Goal: Task Accomplishment & Management: Manage account settings

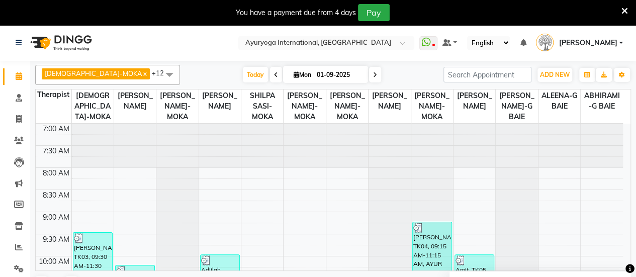
scroll to position [342, 0]
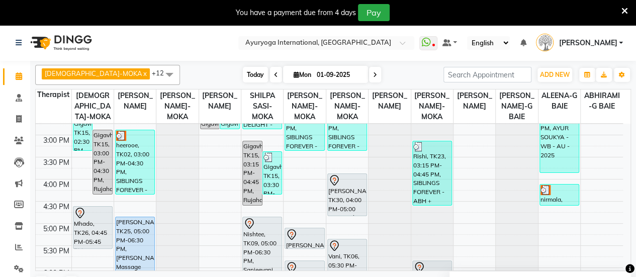
click at [243, 74] on span "Today" at bounding box center [255, 75] width 25 height 16
type input "02-09-2025"
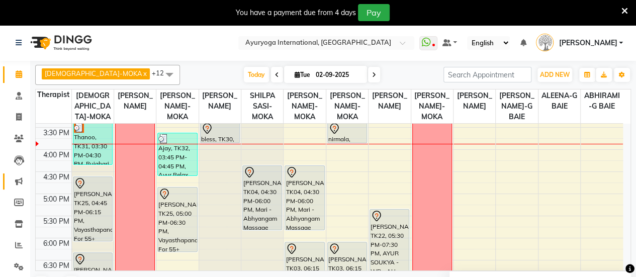
scroll to position [3, 0]
drag, startPoint x: 17, startPoint y: 261, endPoint x: 38, endPoint y: 247, distance: 25.4
click at [17, 261] on span at bounding box center [19, 266] width 18 height 12
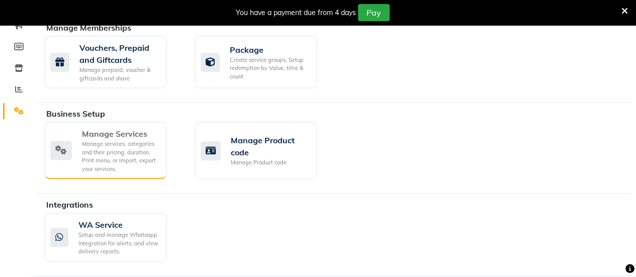
click at [146, 160] on div "Manage services, categories and their pricing, duration. Print menu, or import,…" at bounding box center [120, 156] width 76 height 33
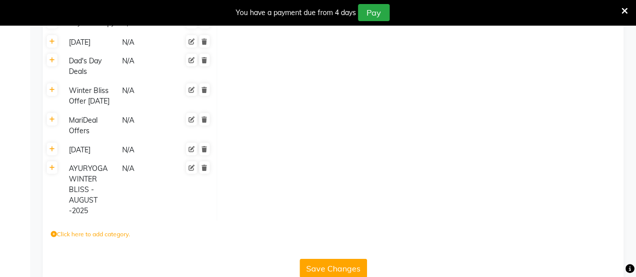
scroll to position [1319, 0]
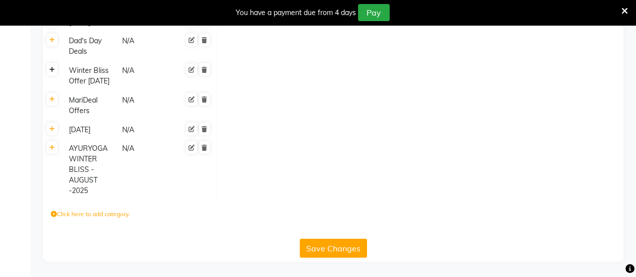
click at [54, 63] on link at bounding box center [52, 69] width 11 height 13
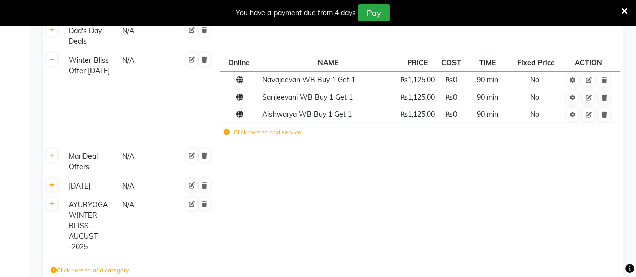
scroll to position [1268, 0]
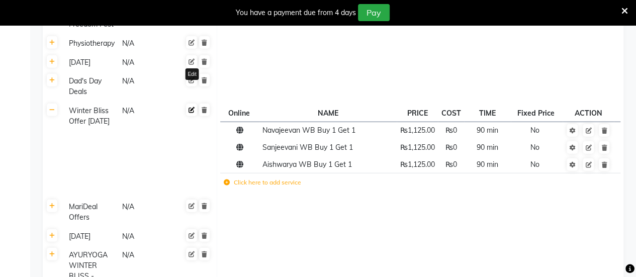
click at [191, 107] on icon at bounding box center [192, 110] width 6 height 6
click at [118, 105] on input "Winter Bliss Offer [DATE]" at bounding box center [95, 113] width 60 height 16
type input "Winter Bliss Offer [DATE]"
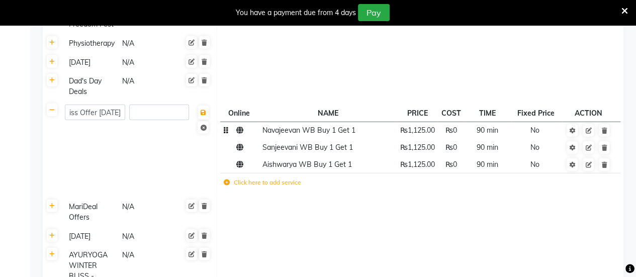
click at [329, 126] on span "Navajeevan WB Buy 1 Get 1" at bounding box center [309, 130] width 93 height 9
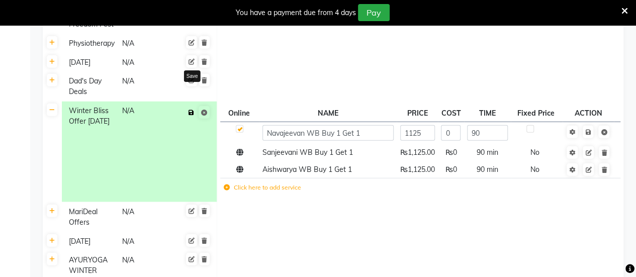
click at [191, 110] on icon at bounding box center [192, 113] width 6 height 6
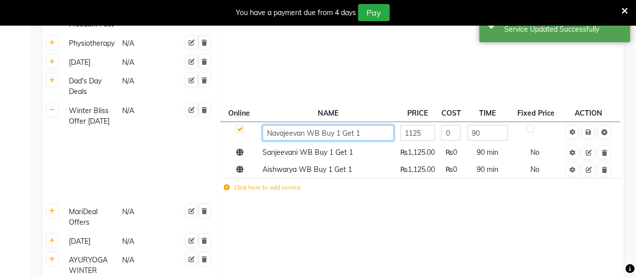
click at [347, 125] on input "Navajeevan WB Buy 1 Get 1" at bounding box center [328, 133] width 131 height 16
click at [361, 125] on input "Navajeevan WB Buy 1 Get 1" at bounding box center [328, 133] width 131 height 16
type input "Navajeevan WB"
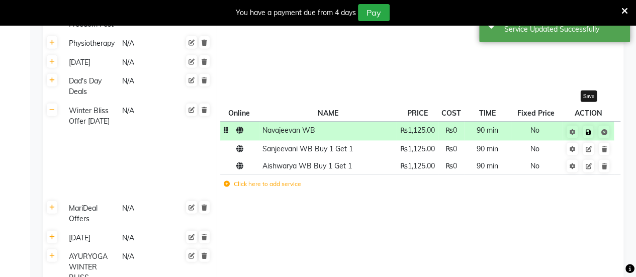
click at [588, 129] on icon at bounding box center [588, 132] width 6 height 6
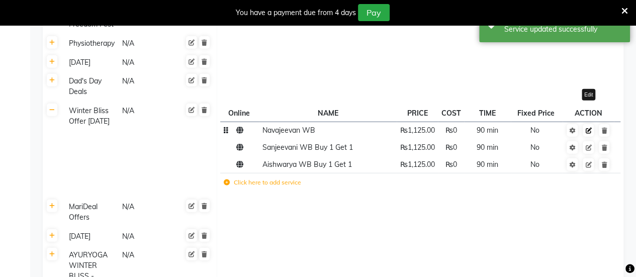
click at [591, 128] on icon at bounding box center [588, 131] width 6 height 6
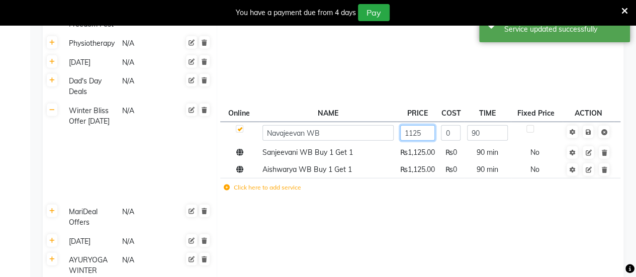
click at [429, 125] on input "1125" at bounding box center [417, 133] width 35 height 16
type input "1599"
click at [588, 129] on icon at bounding box center [588, 132] width 6 height 6
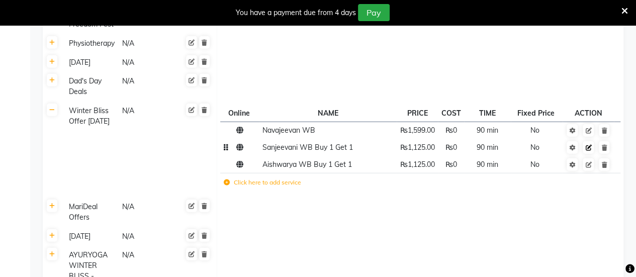
click at [590, 145] on icon at bounding box center [588, 148] width 6 height 6
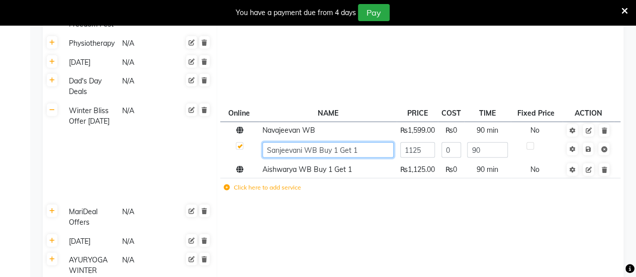
click at [357, 142] on input "Sanjeevani WB Buy 1 Get 1" at bounding box center [328, 150] width 131 height 16
type input "Sanjeevani WB"
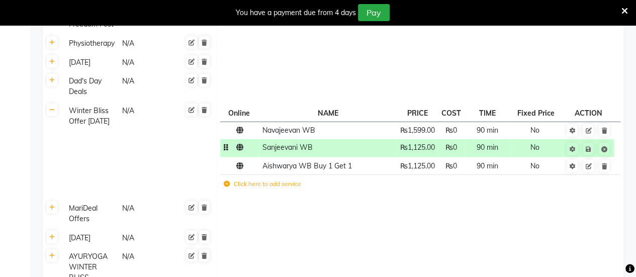
click at [427, 139] on td "₨1,125.00" at bounding box center [417, 148] width 41 height 19
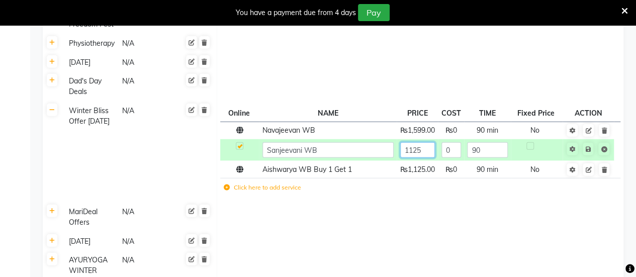
click at [431, 142] on input "1125" at bounding box center [417, 150] width 35 height 16
type input "1599"
click at [593, 143] on link at bounding box center [588, 149] width 11 height 13
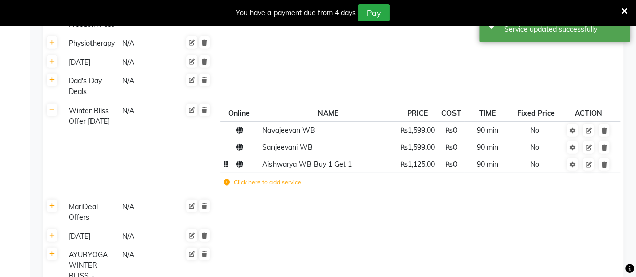
click at [320, 156] on td "Aishwarya WB Buy 1 Get 1" at bounding box center [328, 164] width 138 height 17
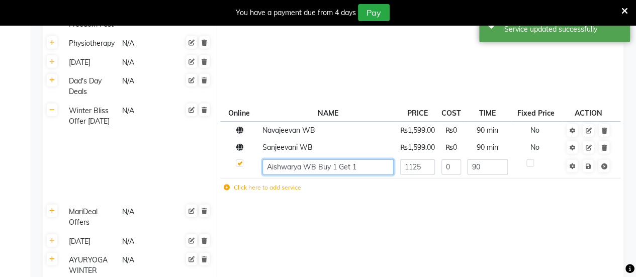
click at [365, 159] on input "Aishwarya WB Buy 1 Get 1" at bounding box center [328, 167] width 131 height 16
type input "Aishwarya WB"
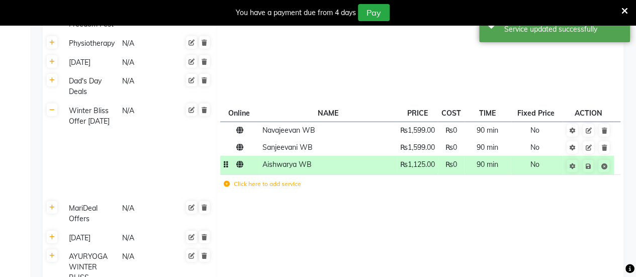
click at [428, 156] on td "₨1,125.00" at bounding box center [417, 165] width 41 height 19
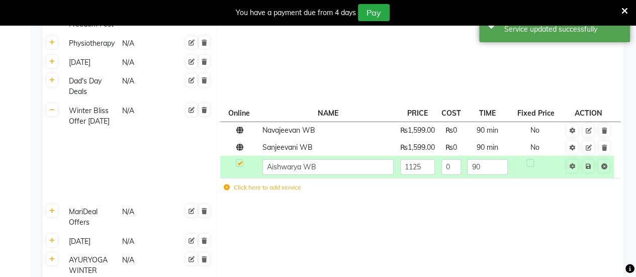
click at [430, 156] on td "1125" at bounding box center [417, 167] width 41 height 22
click at [428, 159] on input "1125" at bounding box center [417, 167] width 35 height 16
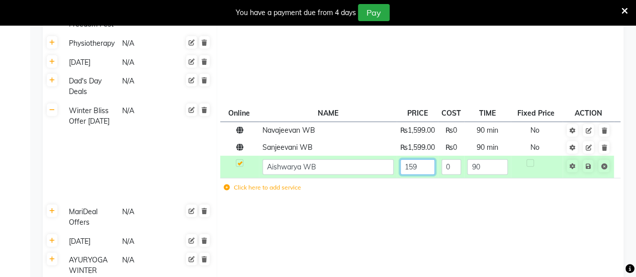
type input "1599"
click at [590, 163] on icon at bounding box center [588, 166] width 6 height 6
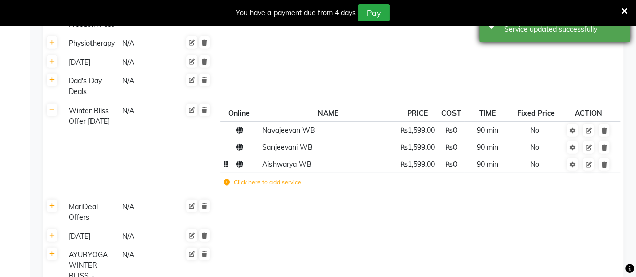
click at [527, 42] on div "Success Service updated successfully" at bounding box center [554, 24] width 151 height 36
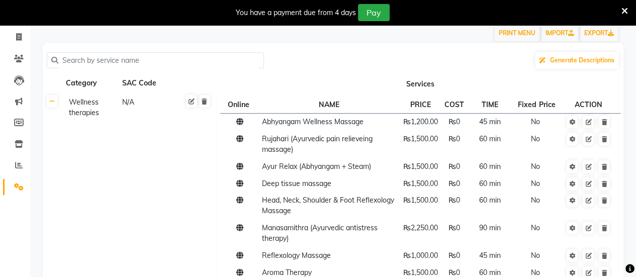
scroll to position [0, 0]
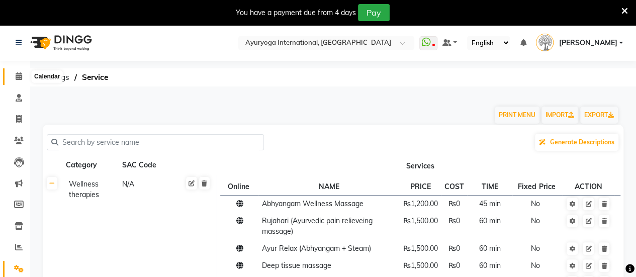
click at [19, 76] on icon at bounding box center [19, 76] width 7 height 8
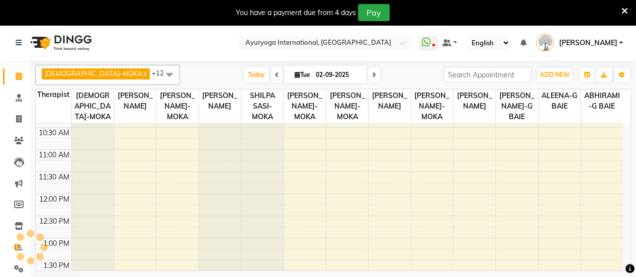
scroll to position [3, 0]
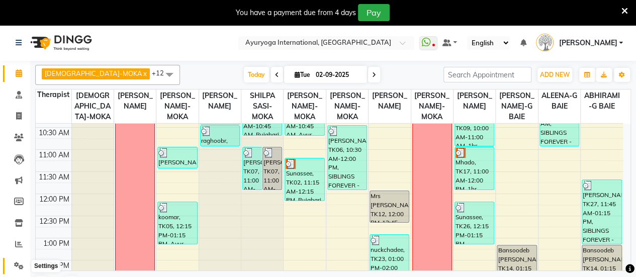
click at [20, 265] on icon at bounding box center [19, 266] width 10 height 8
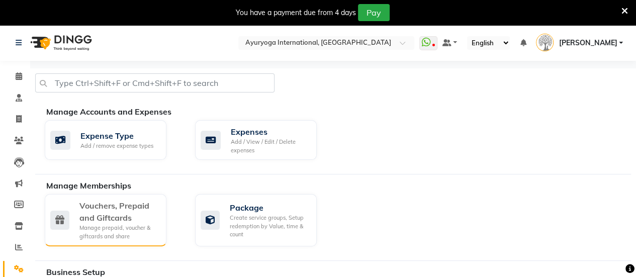
click at [142, 213] on div "Vouchers, Prepaid and Giftcards" at bounding box center [118, 212] width 79 height 24
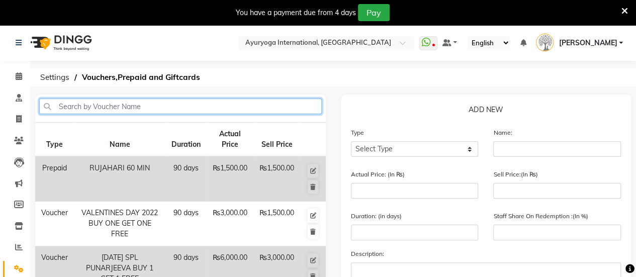
click at [197, 104] on input "text" at bounding box center [180, 107] width 283 height 16
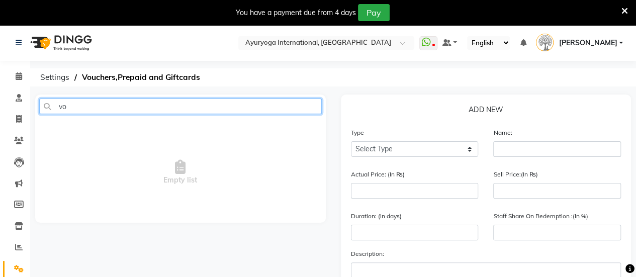
type input "v"
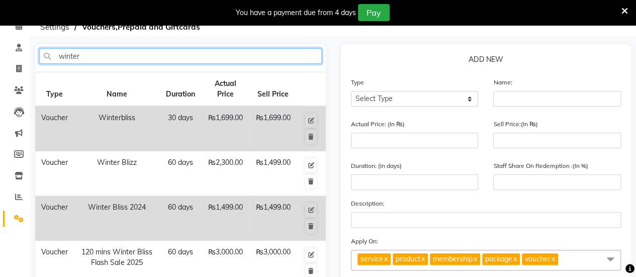
scroll to position [220, 0]
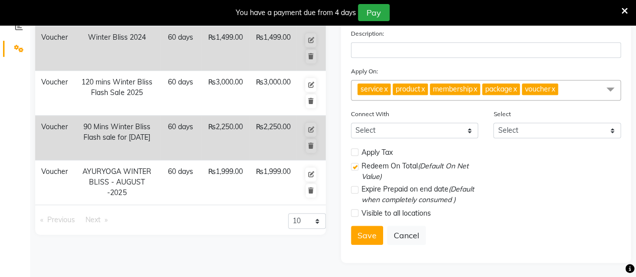
type input "winter"
drag, startPoint x: 83, startPoint y: 127, endPoint x: 123, endPoint y: 146, distance: 44.8
click at [123, 146] on td "90 Mins Winter Bliss Flash sale for [DATE]" at bounding box center [117, 138] width 86 height 45
copy td "90 Mins Winter Bliss Flash sale for [DATE]"
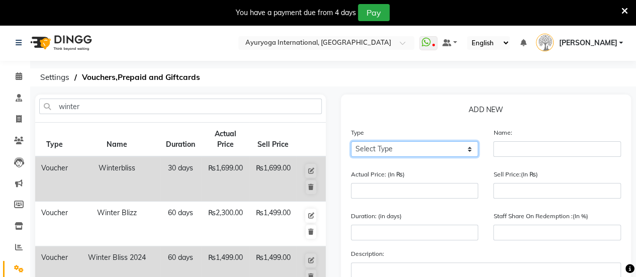
click at [410, 146] on select "Select Type Voucher Prepaid Gift Card" at bounding box center [415, 149] width 128 height 16
select select "V"
click at [351, 141] on select "Select Type Voucher Prepaid Gift Card" at bounding box center [415, 149] width 128 height 16
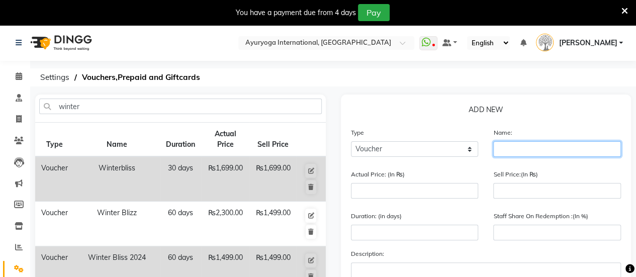
click at [526, 154] on input "text" at bounding box center [557, 149] width 128 height 16
paste input "90 Mins Winter Bliss Flash sale for [DATE]"
click at [599, 151] on input "90 Mins Winter Bliss Flash sale for [DATE]" at bounding box center [557, 149] width 128 height 16
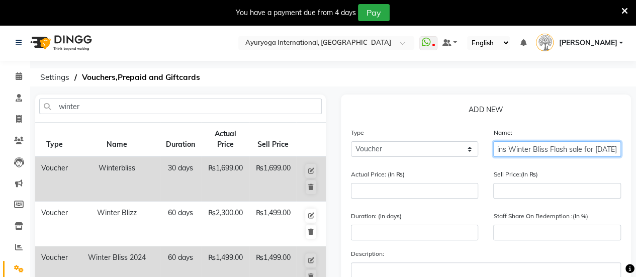
type input "90 Mins Winter Bliss Flash sale for [DATE]"
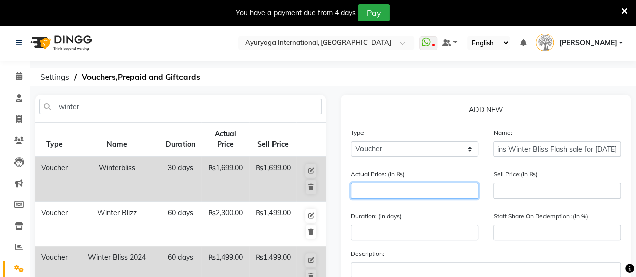
click at [433, 198] on input "number" at bounding box center [415, 191] width 128 height 16
type input "1"
type input "0"
type input "1599"
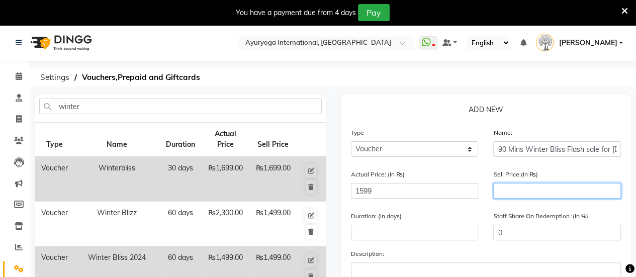
click at [535, 197] on input "number" at bounding box center [557, 191] width 128 height 16
type input "15"
type input "1"
type input "159"
type input "10"
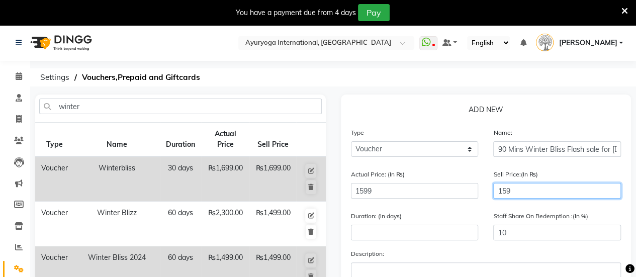
type input "1599"
type input "100"
type input "1599"
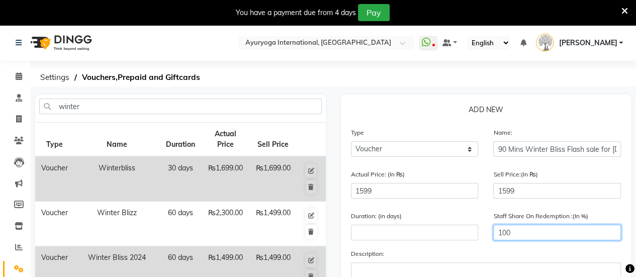
drag, startPoint x: 544, startPoint y: 234, endPoint x: 451, endPoint y: 237, distance: 93.6
click at [451, 237] on div "Duration: (in days) Staff Share On Redemption :(In %) 100" at bounding box center [486, 230] width 286 height 38
type input "0"
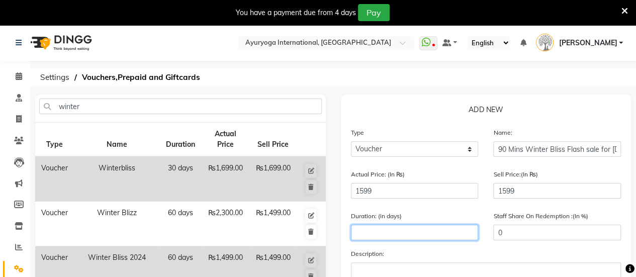
click at [399, 233] on input "number" at bounding box center [415, 233] width 128 height 16
type input "5"
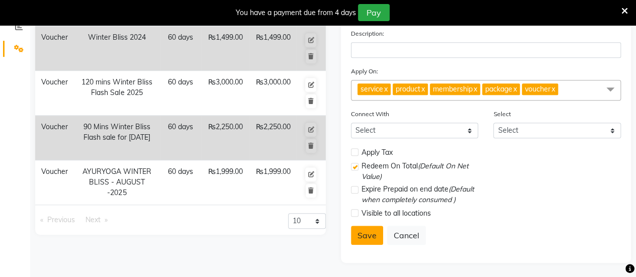
type input "60"
click at [372, 235] on button "Save" at bounding box center [367, 235] width 32 height 19
select select
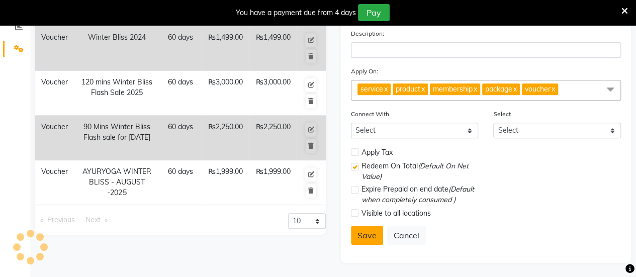
checkbox input "false"
checkbox input "true"
checkbox input "false"
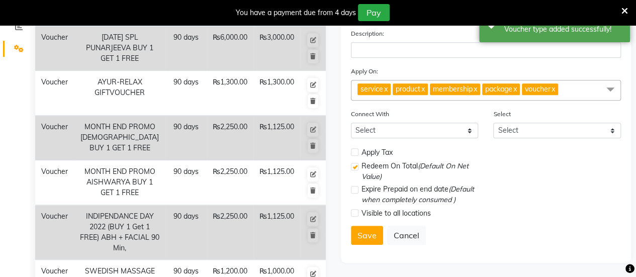
click at [629, 9] on div "You have a payment due from 4 days Pay" at bounding box center [318, 12] width 636 height 25
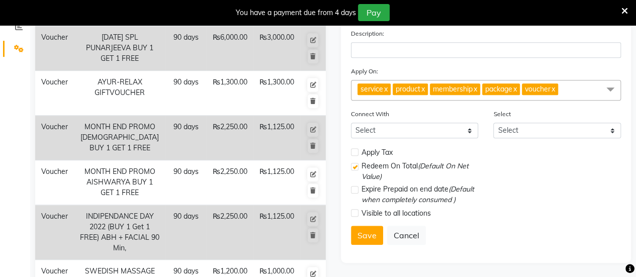
click at [625, 9] on icon at bounding box center [625, 11] width 7 height 9
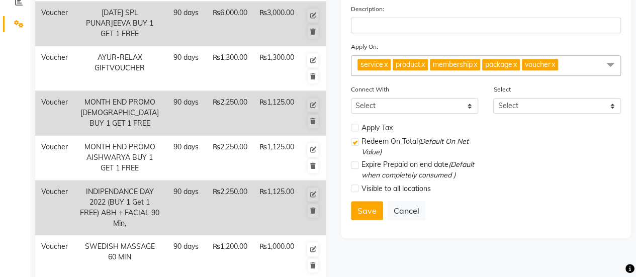
scroll to position [0, 0]
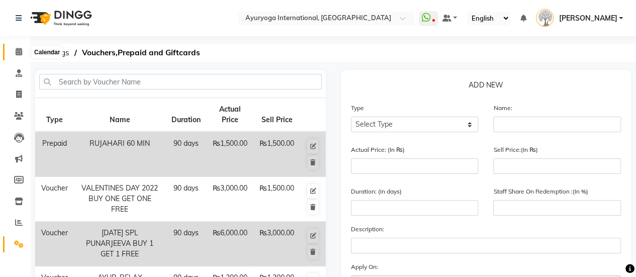
click at [17, 56] on span at bounding box center [19, 52] width 18 height 12
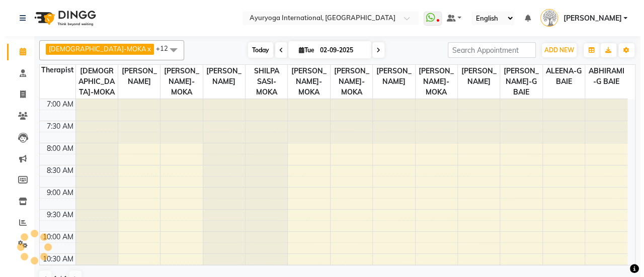
scroll to position [393, 0]
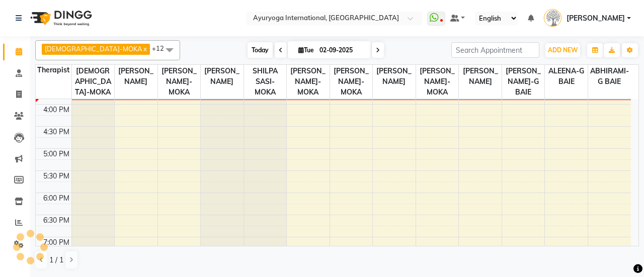
click at [247, 49] on span "Today" at bounding box center [259, 50] width 25 height 16
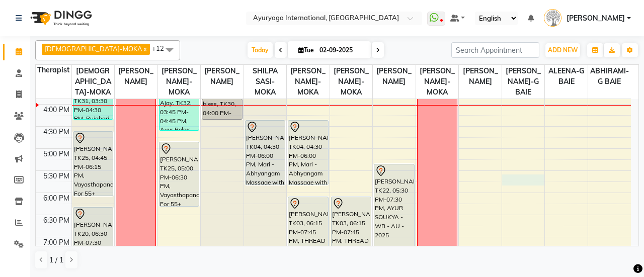
click at [520, 186] on div "7:00 AM 7:30 AM 8:00 AM 8:30 AM 9:00 AM 9:30 AM 10:00 AM 10:30 AM 11:00 AM 11:3…" at bounding box center [333, 15] width 595 height 619
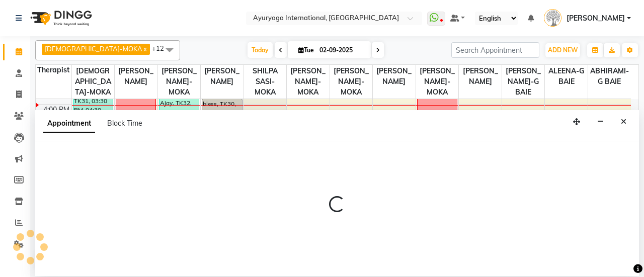
select select "77770"
select select "tentative"
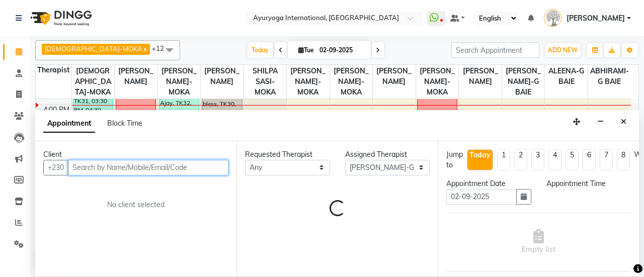
select select "1065"
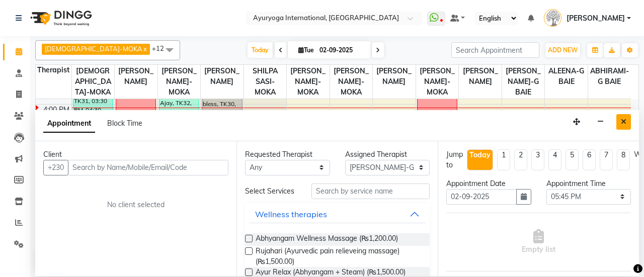
click at [620, 119] on button "Close" at bounding box center [623, 122] width 15 height 16
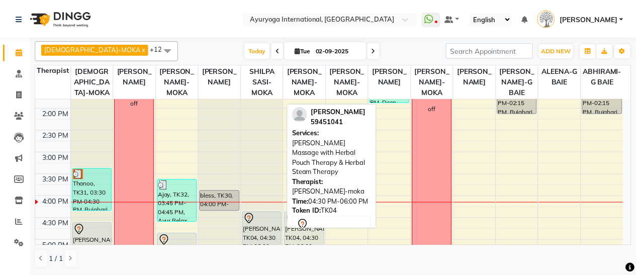
scroll to position [292, 0]
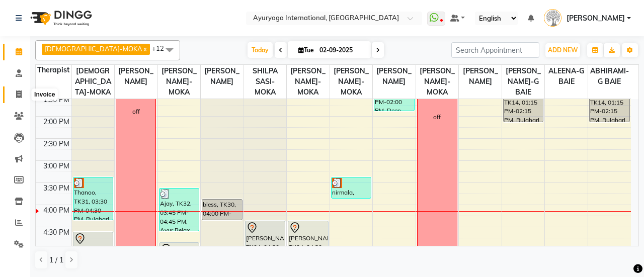
click at [18, 90] on span at bounding box center [19, 95] width 18 height 12
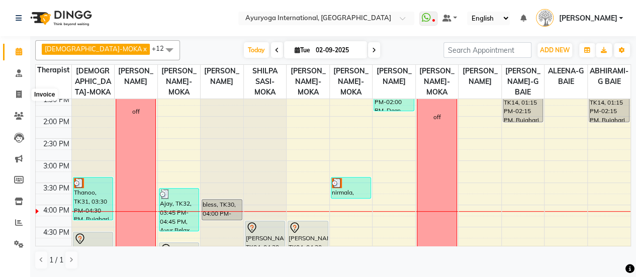
select select "service"
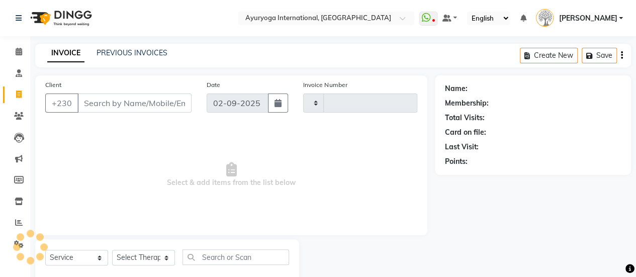
type input "5148"
select select "730"
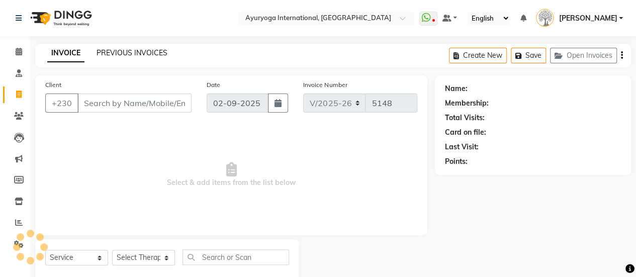
click at [158, 57] on link "PREVIOUS INVOICES" at bounding box center [132, 52] width 71 height 9
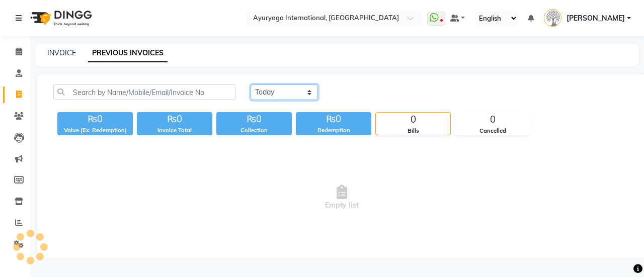
click at [274, 86] on select "[DATE] [DATE] Custom Range" at bounding box center [283, 92] width 67 height 16
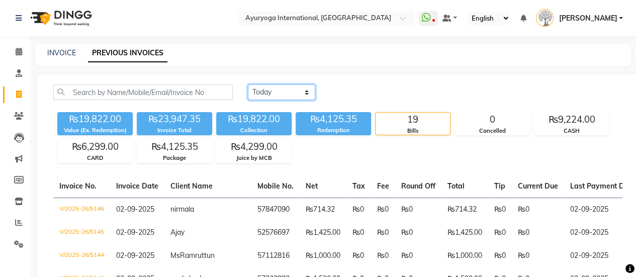
select select "range"
click at [248, 84] on select "[DATE] [DATE] Custom Range" at bounding box center [281, 92] width 67 height 16
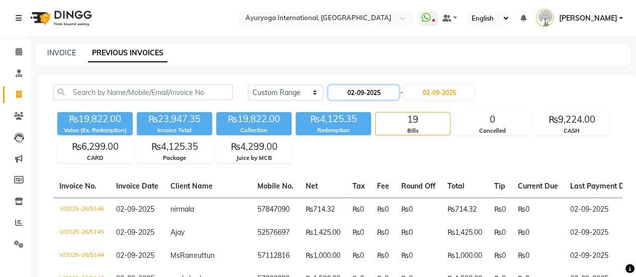
click at [343, 90] on input "02-09-2025" at bounding box center [363, 92] width 70 height 14
select select "9"
select select "2025"
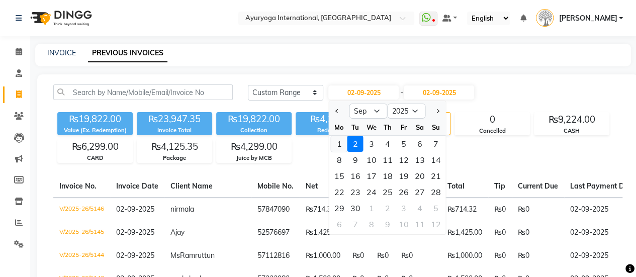
click at [336, 143] on div "1" at bounding box center [339, 144] width 16 height 16
type input "01-09-2025"
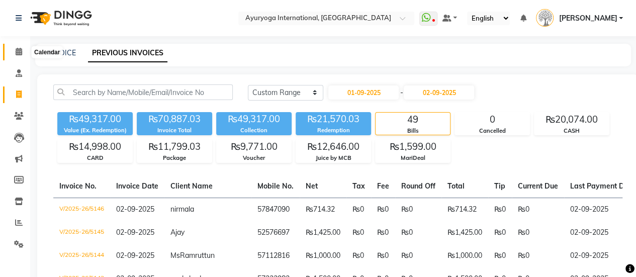
click at [23, 52] on span at bounding box center [19, 52] width 18 height 12
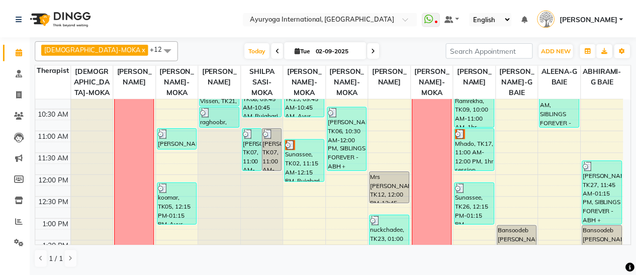
scroll to position [151, 0]
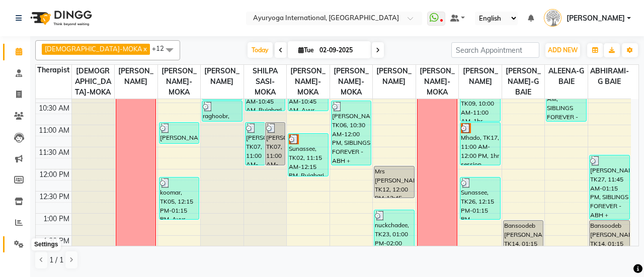
click at [17, 245] on icon at bounding box center [19, 244] width 10 height 8
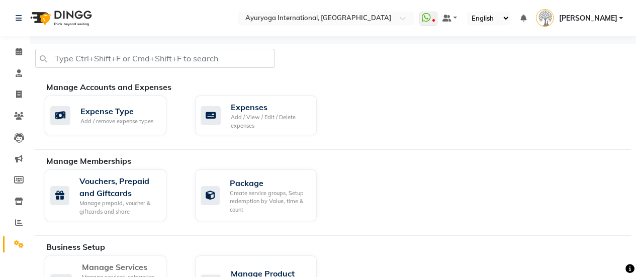
scroll to position [133, 0]
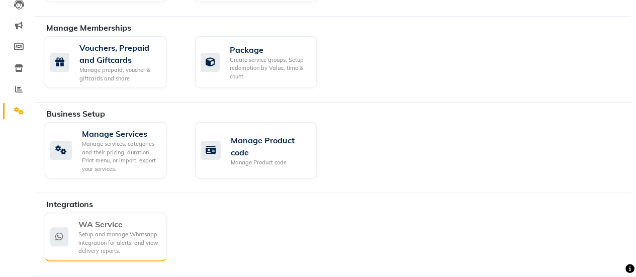
click at [89, 230] on div "Setup and manage Whatsapp Integration for alerts, and view delivery reports." at bounding box center [118, 242] width 80 height 25
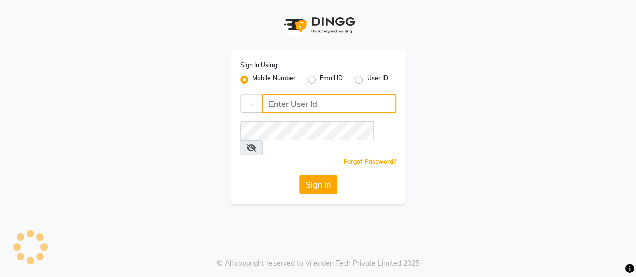
type input "59282313"
